Goal: Task Accomplishment & Management: Use online tool/utility

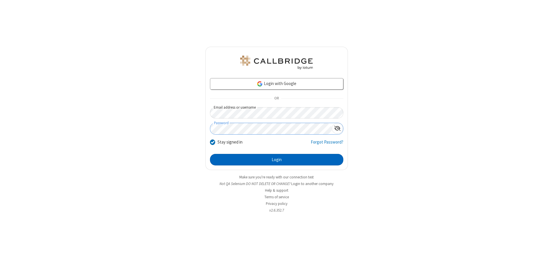
click at [276, 159] on button "Login" at bounding box center [276, 160] width 133 height 12
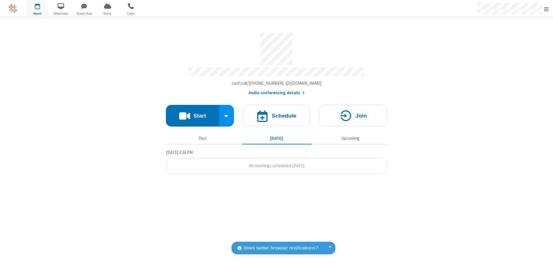
click at [192, 113] on button "Start" at bounding box center [192, 116] width 53 height 22
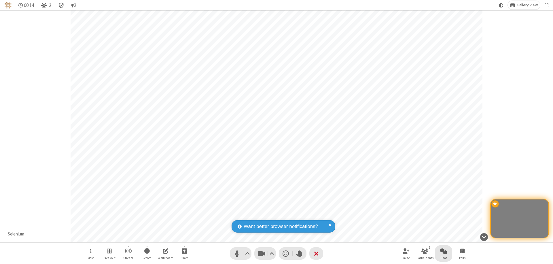
click at [443, 250] on span "Open chat" at bounding box center [443, 250] width 7 height 7
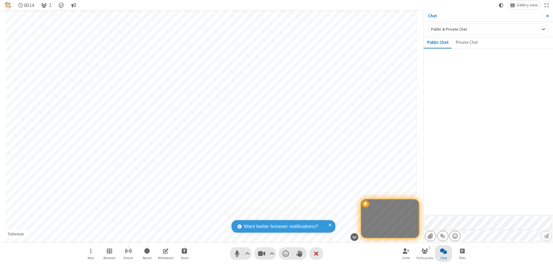
type input "C:\fakepath\doc_test.docx"
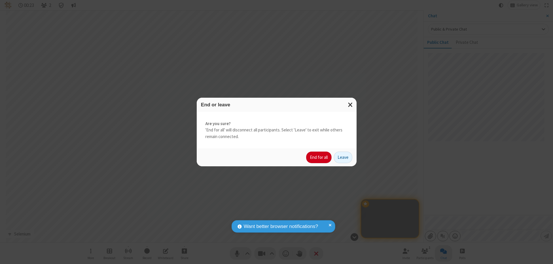
click at [319, 157] on button "End for all" at bounding box center [318, 157] width 25 height 12
